Goal: Navigation & Orientation: Find specific page/section

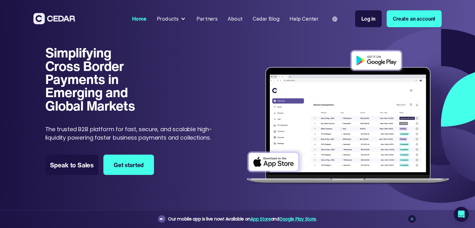
click at [177, 19] on div "Products" at bounding box center [167, 19] width 22 height 8
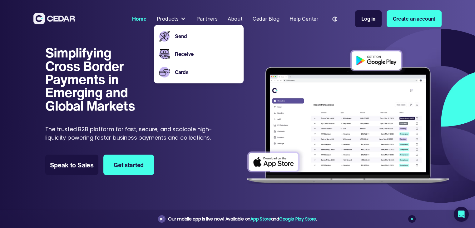
click at [146, 18] on div "Home" at bounding box center [139, 19] width 14 height 8
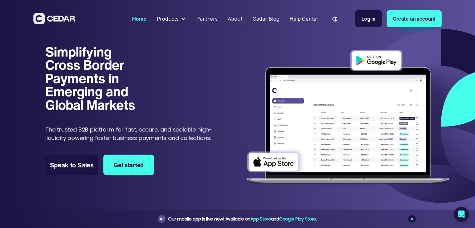
click at [236, 18] on div "About" at bounding box center [234, 19] width 15 height 8
